Goal: Transaction & Acquisition: Purchase product/service

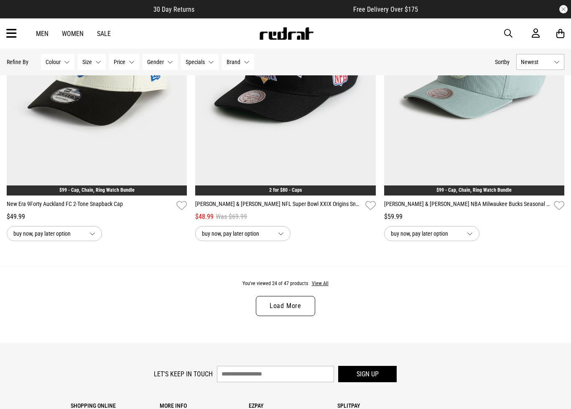
scroll to position [2398, 0]
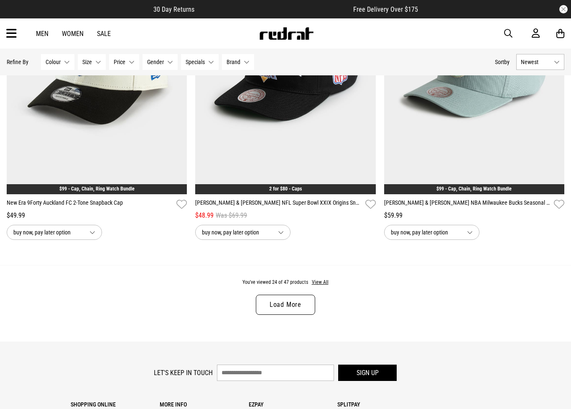
click at [302, 314] on link "Load More" at bounding box center [285, 304] width 59 height 20
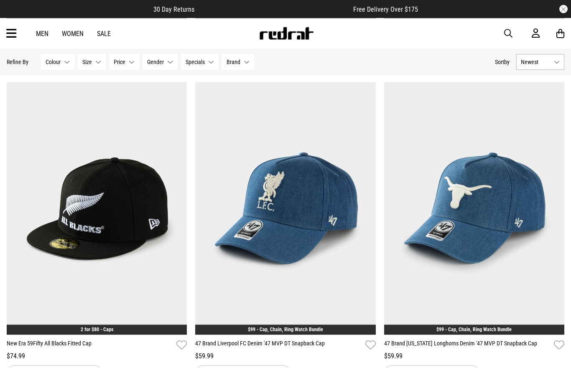
scroll to position [369, 0]
click at [315, 344] on link "47 Brand Liverpool FC Denim '47 MVP DT Snapback Cap" at bounding box center [278, 344] width 166 height 12
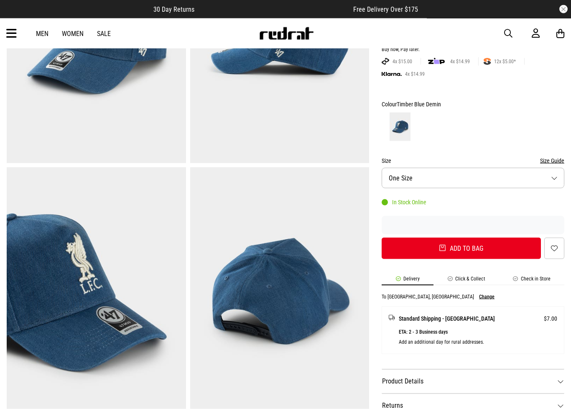
scroll to position [162, 0]
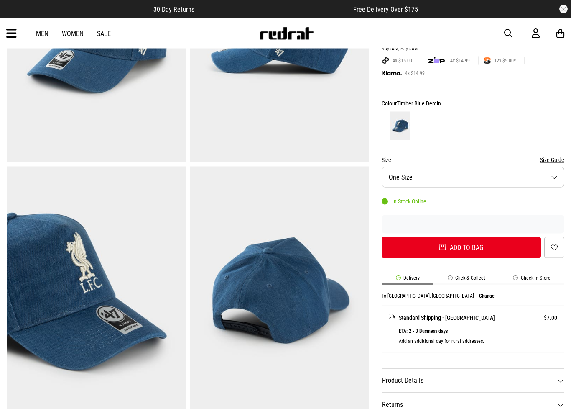
click at [479, 298] on button "Change" at bounding box center [486, 296] width 15 height 6
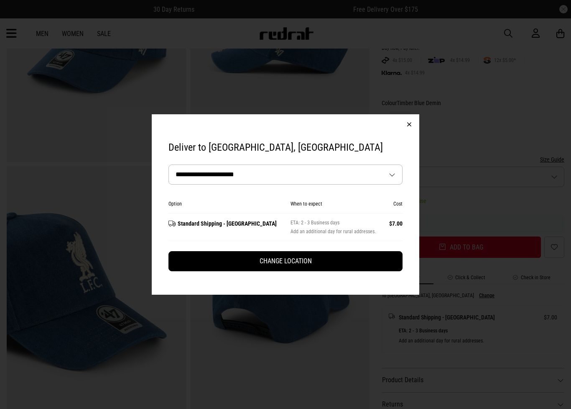
click at [406, 128] on button "button" at bounding box center [409, 124] width 20 height 20
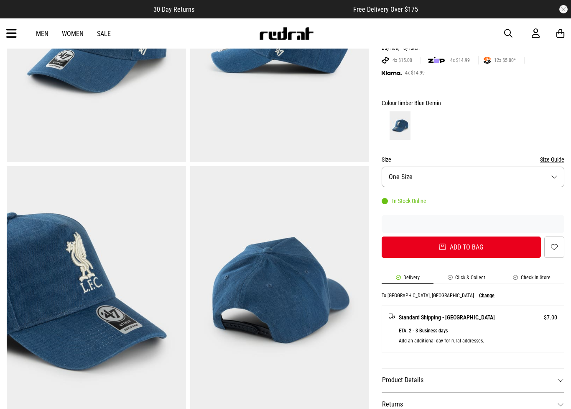
click at [543, 280] on li "Check in Store" at bounding box center [531, 279] width 65 height 10
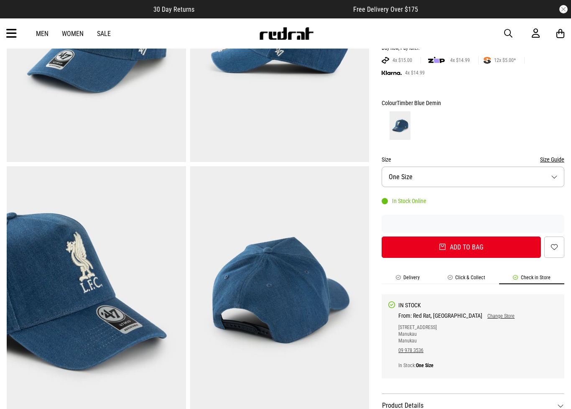
click at [483, 315] on link "Change Store" at bounding box center [499, 316] width 32 height 6
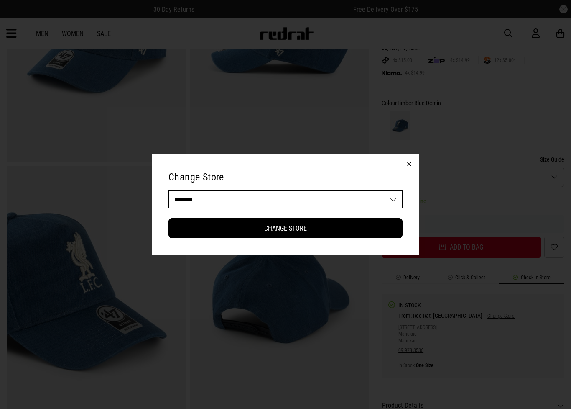
click at [396, 200] on select "**********" at bounding box center [285, 199] width 233 height 17
select select "**"
click at [315, 230] on button "Change Store" at bounding box center [286, 228] width 234 height 20
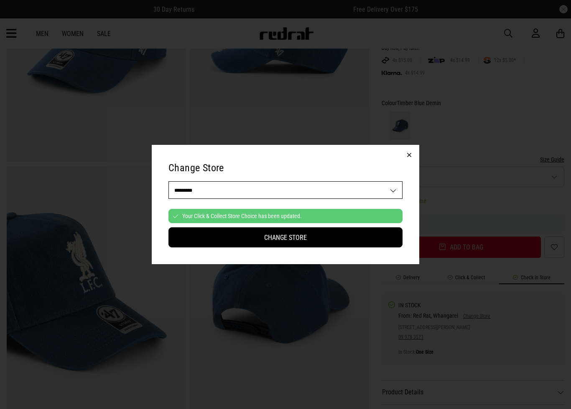
click at [410, 156] on button "button" at bounding box center [409, 155] width 20 height 20
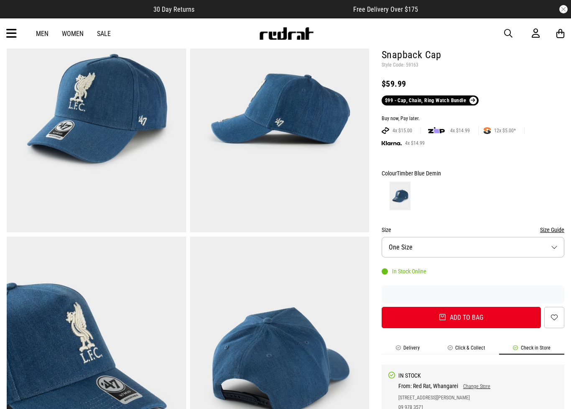
scroll to position [98, 0]
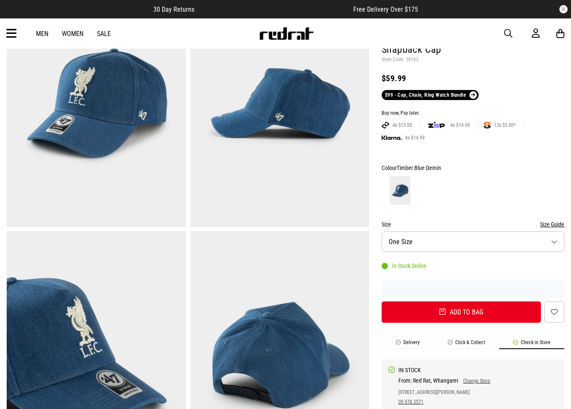
click at [488, 310] on button "Add to bag" at bounding box center [461, 311] width 159 height 21
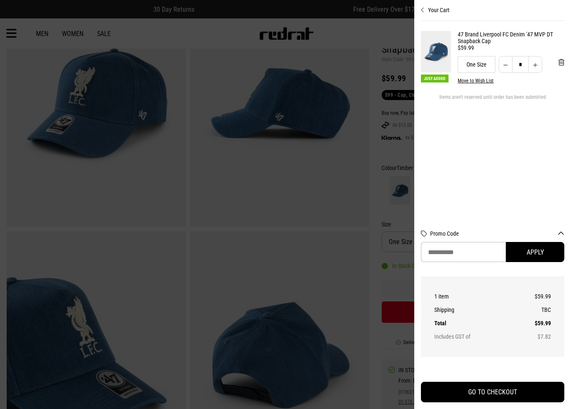
click at [16, 174] on div at bounding box center [285, 204] width 571 height 409
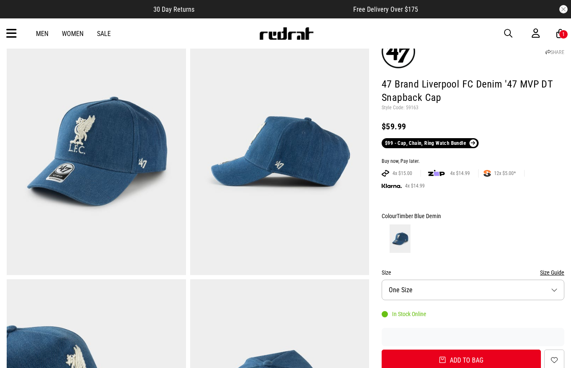
scroll to position [0, 0]
